Goal: Task Accomplishment & Management: Manage account settings

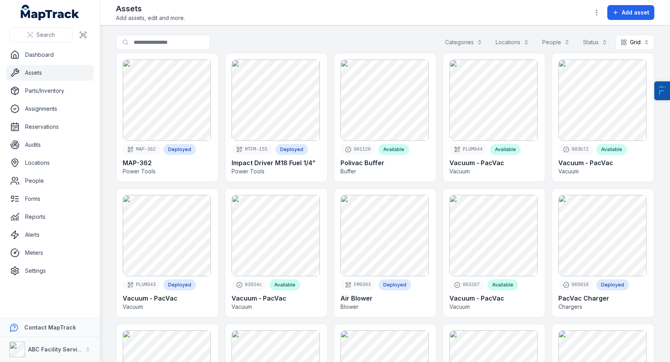
click at [459, 41] on div "Categories" at bounding box center [463, 42] width 47 height 15
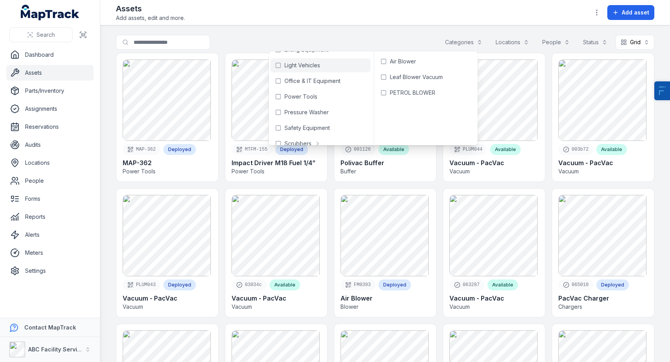
scroll to position [182, 0]
click at [321, 82] on span "Office & IT Equipment" at bounding box center [312, 83] width 56 height 8
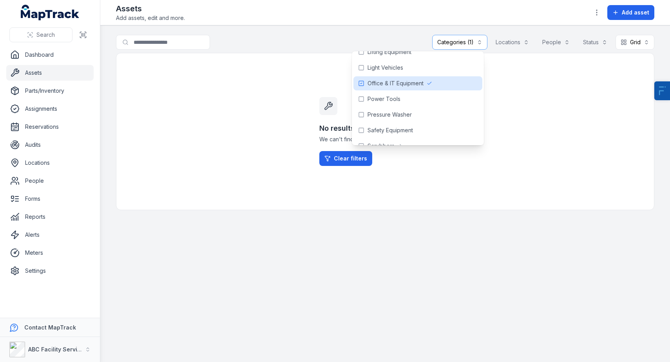
click at [381, 28] on main "**********" at bounding box center [384, 193] width 569 height 337
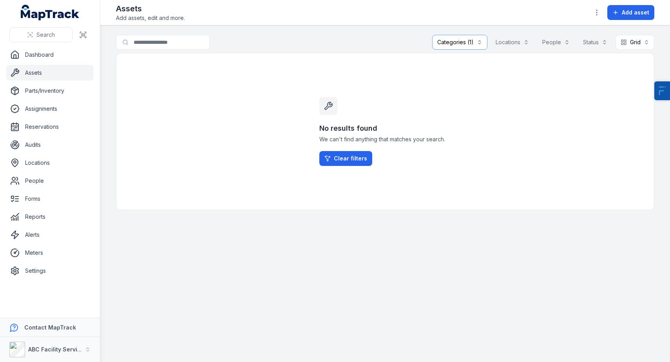
drag, startPoint x: 447, startPoint y: 42, endPoint x: 446, endPoint y: 50, distance: 7.9
click at [447, 42] on div "Categories (1)" at bounding box center [459, 42] width 55 height 15
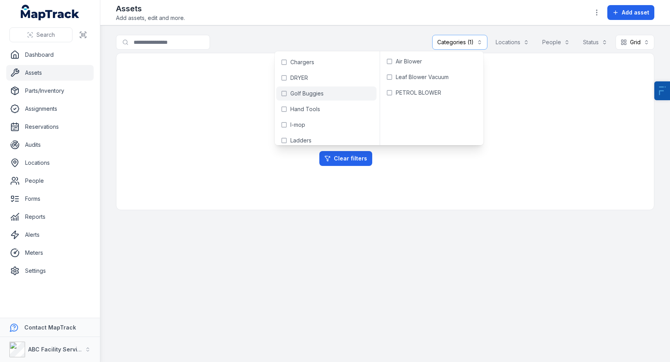
scroll to position [177, 0]
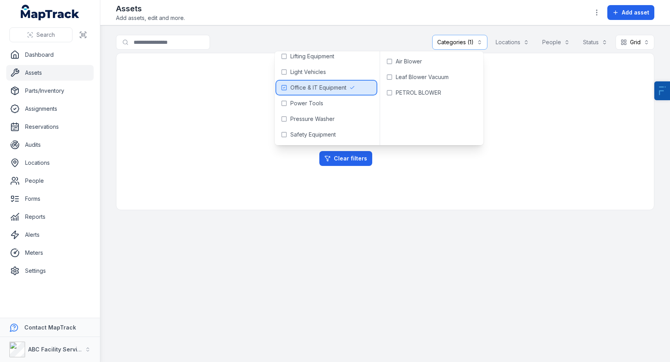
click at [326, 87] on span "Office & IT Equipment" at bounding box center [318, 88] width 56 height 8
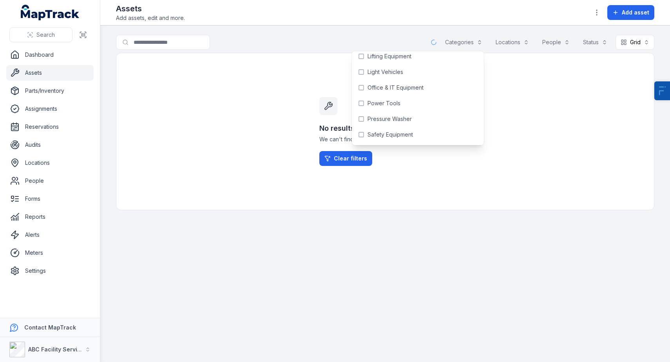
click at [370, 35] on div "Search for assets Categories Locations People Status Grid ****" at bounding box center [385, 44] width 538 height 18
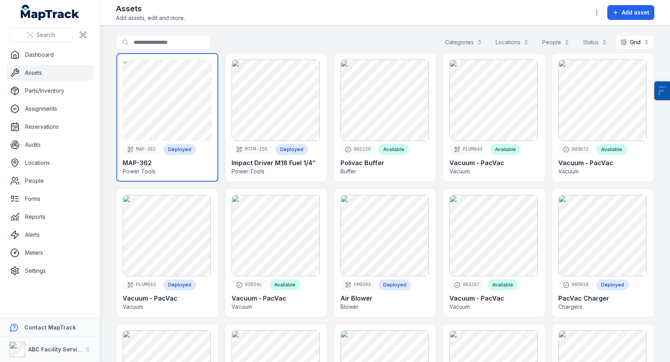
click at [209, 164] on link at bounding box center [167, 117] width 102 height 128
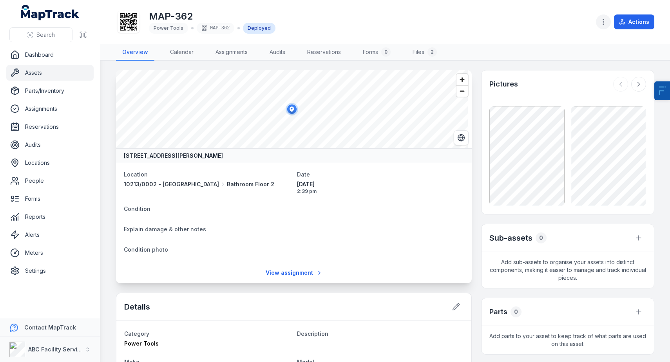
click at [602, 23] on icon "button" at bounding box center [603, 22] width 8 height 8
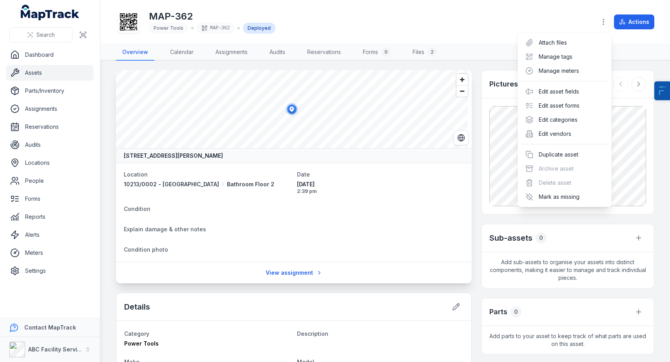
click at [427, 28] on div "MAP-362 Power Tools MAP-362 Deployed Actions" at bounding box center [385, 22] width 538 height 38
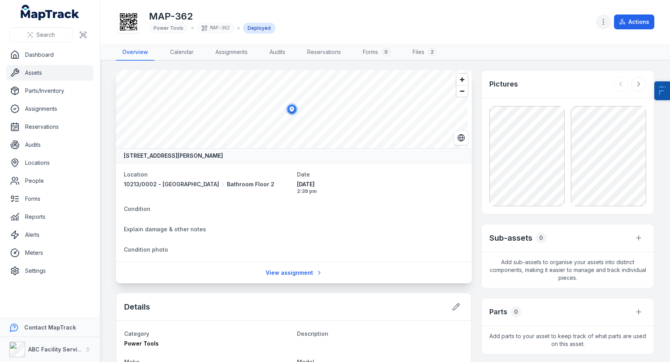
click at [604, 19] on icon "button" at bounding box center [603, 22] width 8 height 8
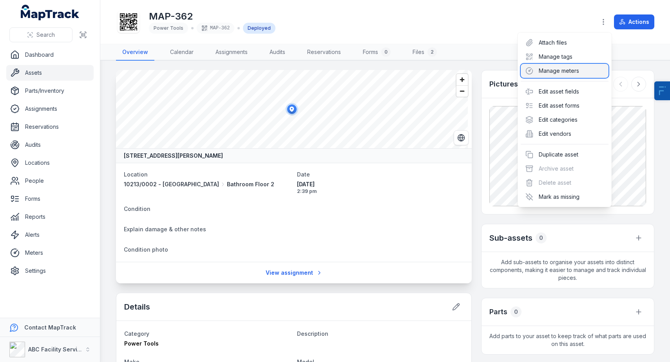
click at [537, 69] on div "Manage meters" at bounding box center [564, 71] width 88 height 14
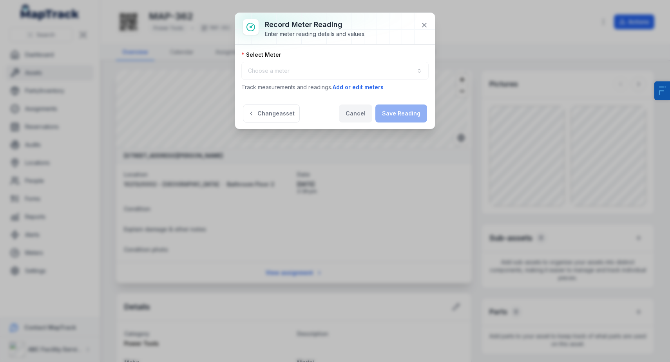
click at [371, 111] on button "Cancel" at bounding box center [355, 114] width 33 height 18
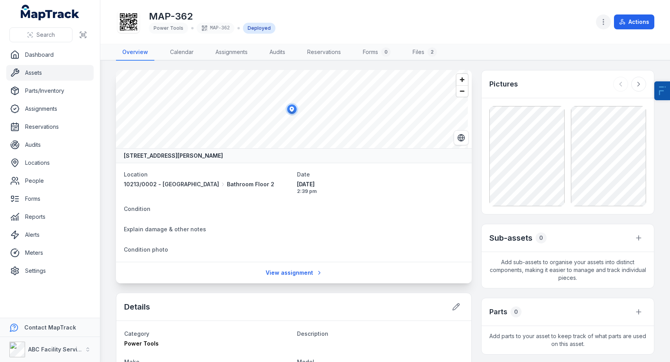
click at [606, 22] on icon "button" at bounding box center [603, 22] width 8 height 8
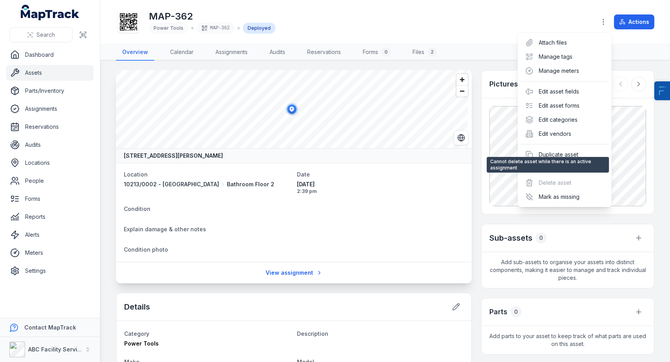
click at [558, 179] on div "Delete asset" at bounding box center [547, 183] width 55 height 14
click at [632, 23] on div "Actions" at bounding box center [625, 21] width 58 height 15
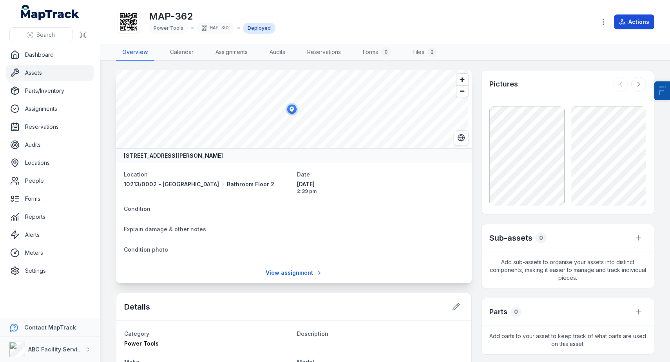
click at [641, 20] on button "Actions" at bounding box center [634, 21] width 40 height 15
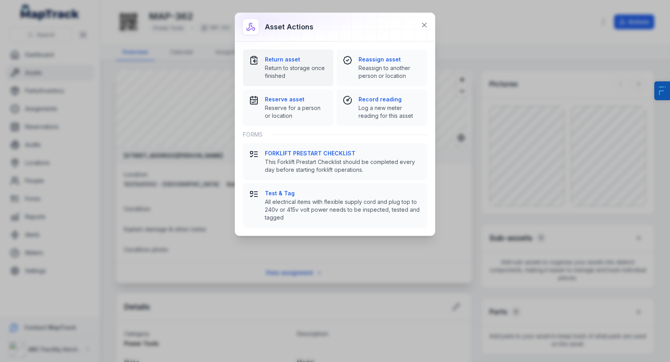
click at [306, 72] on span "Return to storage once finished" at bounding box center [296, 72] width 62 height 16
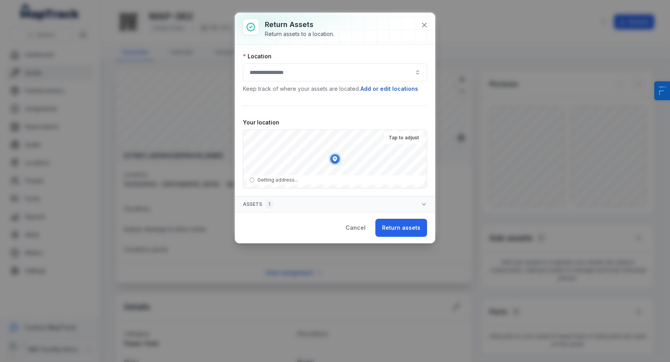
click at [311, 74] on div at bounding box center [335, 72] width 184 height 18
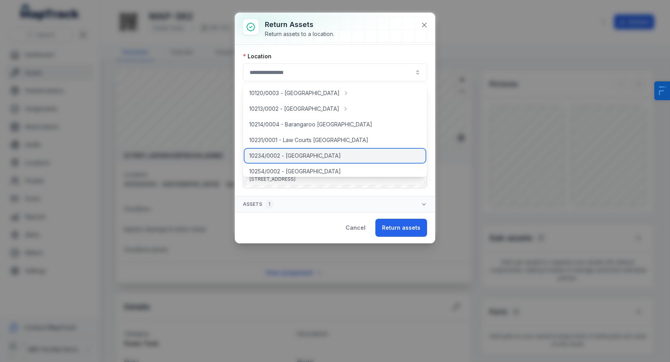
click at [316, 155] on span "10234/0002 - [GEOGRAPHIC_DATA]" at bounding box center [295, 156] width 92 height 8
type input "**********"
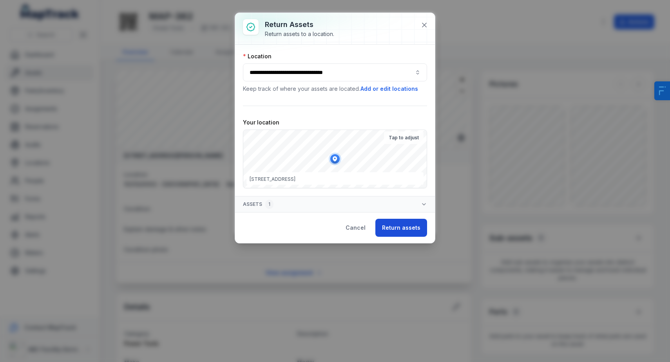
click at [395, 229] on button "Return assets" at bounding box center [401, 228] width 52 height 18
